Goal: Task Accomplishment & Management: Complete application form

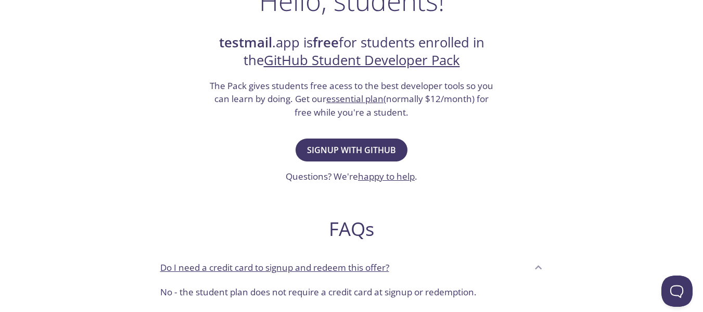
scroll to position [52, 0]
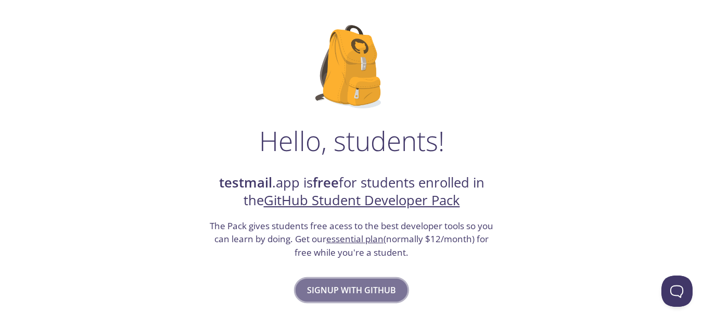
click at [340, 286] on span "Signup with GitHub" at bounding box center [351, 290] width 89 height 15
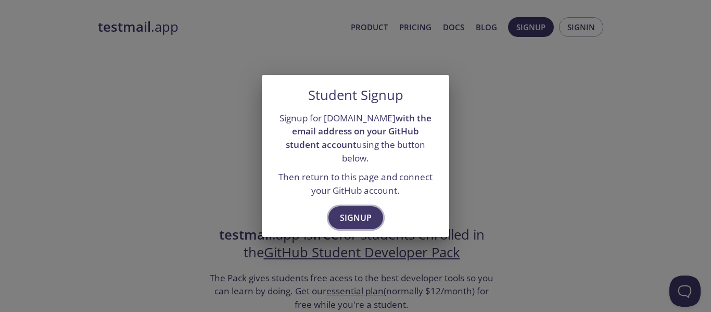
click at [346, 206] on button "Signup" at bounding box center [356, 217] width 55 height 23
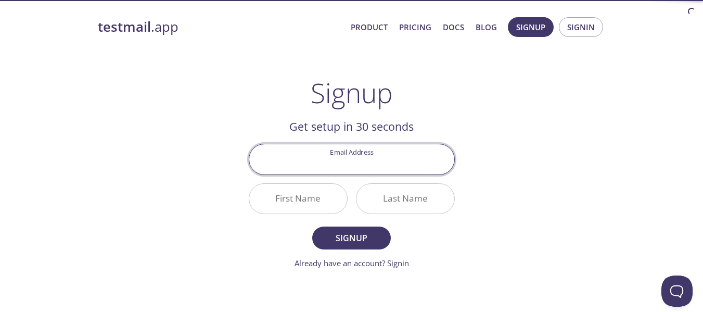
click at [352, 164] on input "Email Address" at bounding box center [351, 159] width 205 height 30
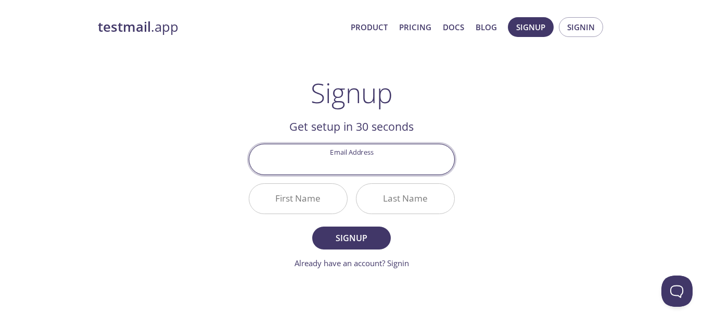
type input "[PERSON_NAME][EMAIL_ADDRESS][DOMAIN_NAME]"
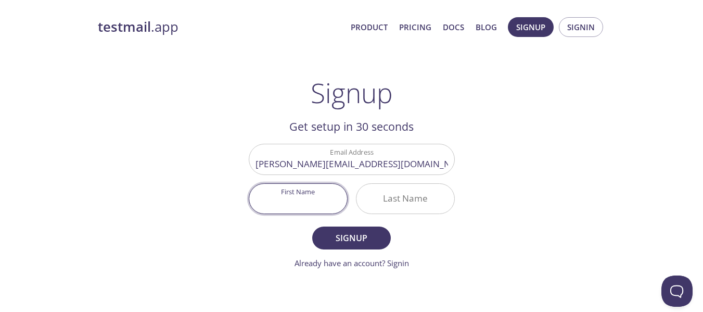
click at [324, 196] on input "First Name" at bounding box center [298, 199] width 98 height 30
type input "[PERSON_NAME]"
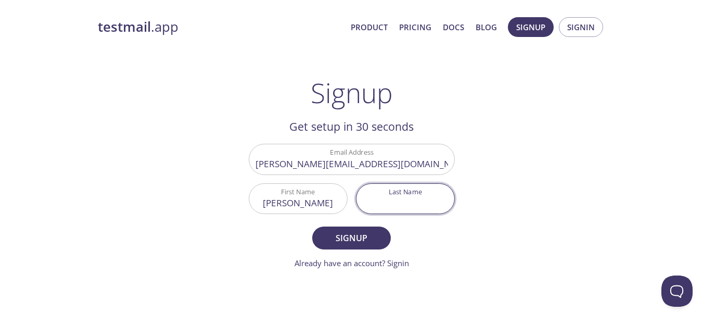
click at [405, 196] on input "Last Name" at bounding box center [406, 199] width 98 height 30
click at [403, 195] on input "Last Name" at bounding box center [406, 199] width 98 height 30
type input "[PERSON_NAME]"
click at [356, 239] on span "Signup" at bounding box center [351, 238] width 55 height 15
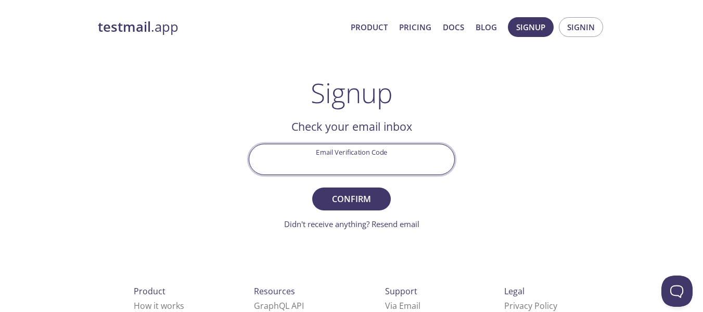
click at [338, 158] on input "Email Verification Code" at bounding box center [351, 159] width 205 height 30
click at [481, 181] on div "testmail .app Product Pricing Docs Blog Signup Signin Signup Get setup in 30 se…" at bounding box center [351, 229] width 533 height 438
click at [344, 158] on input "Email Verification Code" at bounding box center [351, 159] width 205 height 30
paste input "BF8QZRL"
type input "BF8QZRL"
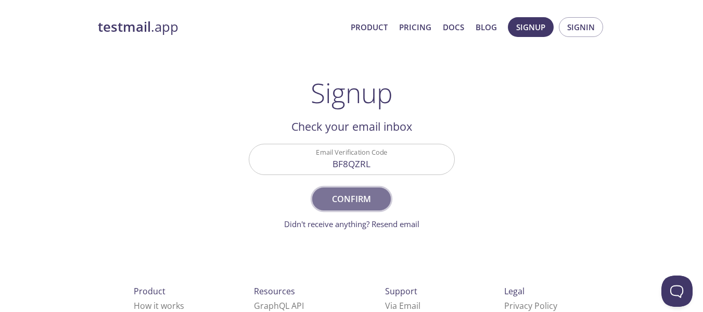
click at [351, 196] on span "Confirm" at bounding box center [351, 199] width 55 height 15
